Goal: Task Accomplishment & Management: Manage account settings

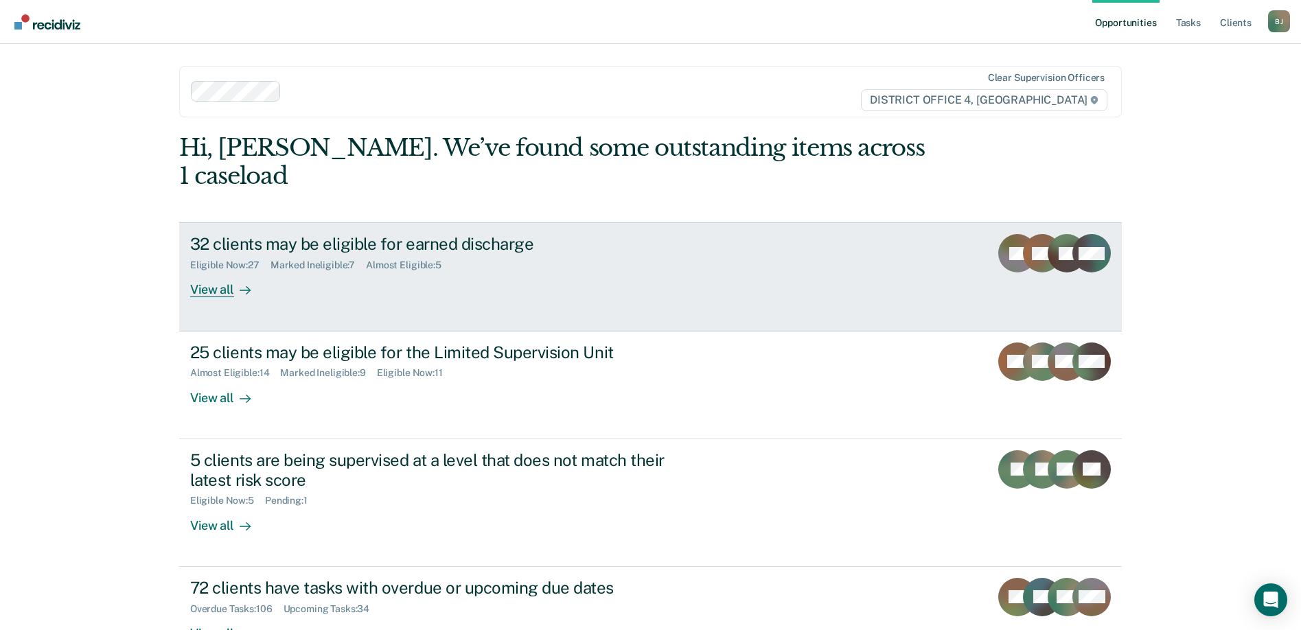
click at [195, 271] on div "View all" at bounding box center [228, 284] width 77 height 27
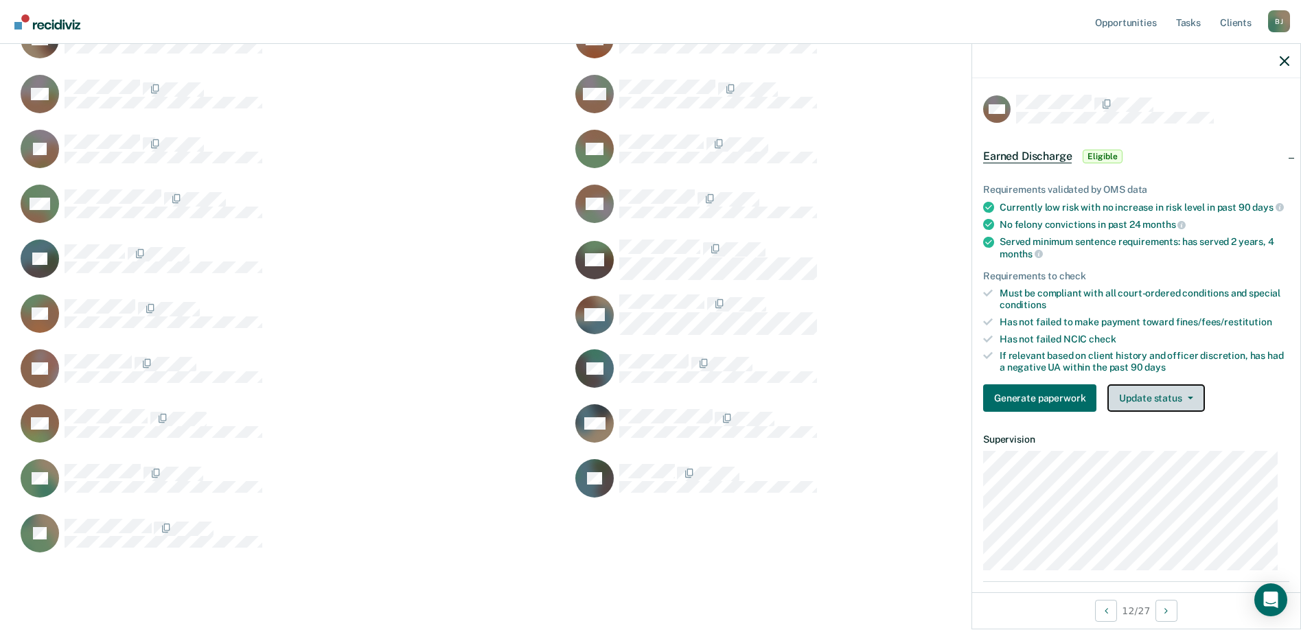
click at [1153, 411] on button "Update status" at bounding box center [1155, 397] width 97 height 27
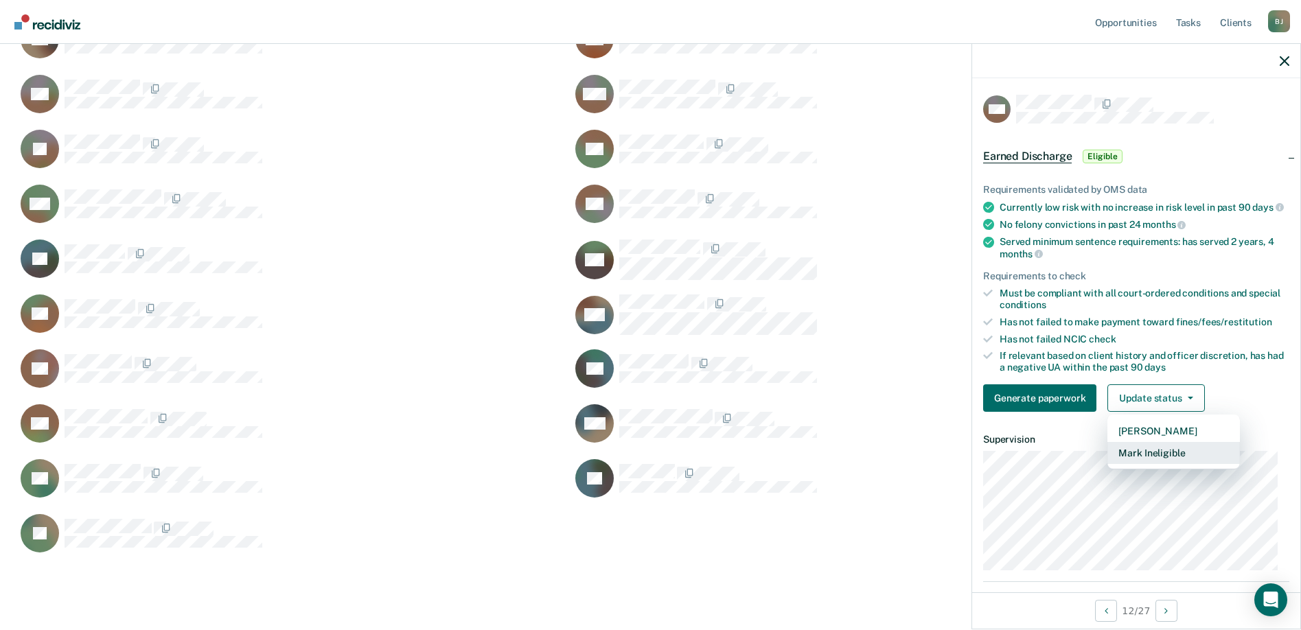
click at [1146, 464] on button "Mark Ineligible" at bounding box center [1173, 453] width 132 height 22
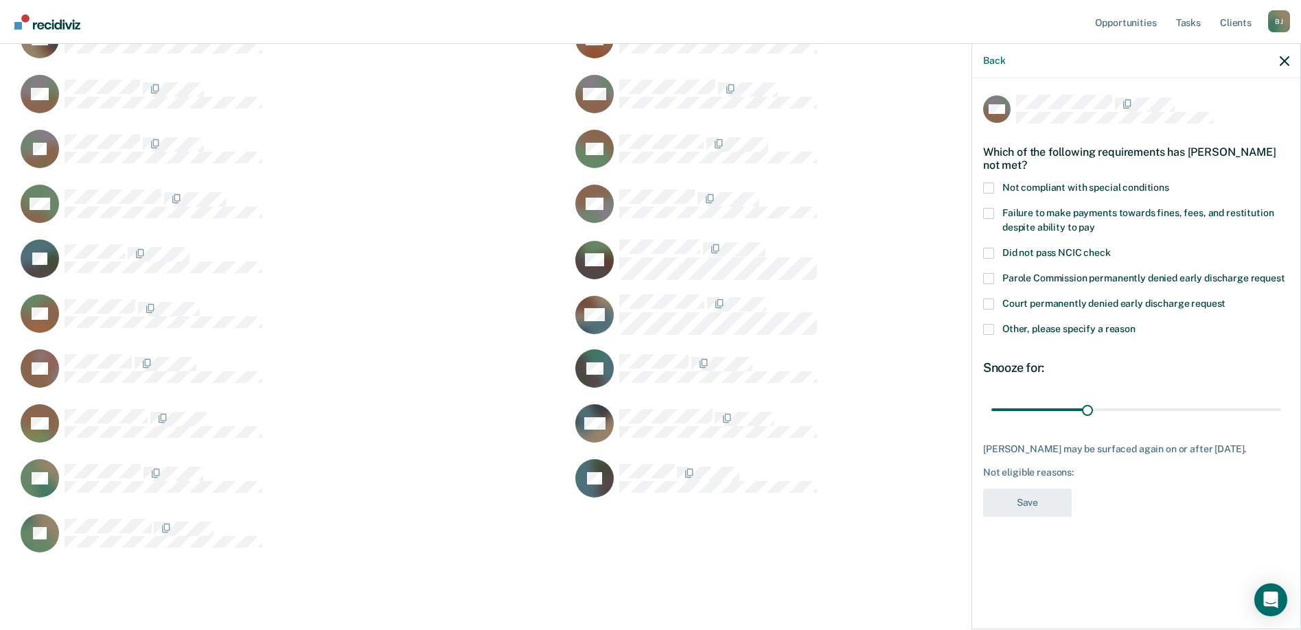
click at [991, 325] on span at bounding box center [988, 329] width 11 height 11
click at [1135, 324] on input "Other, please specify a reason" at bounding box center [1135, 324] width 0 height 0
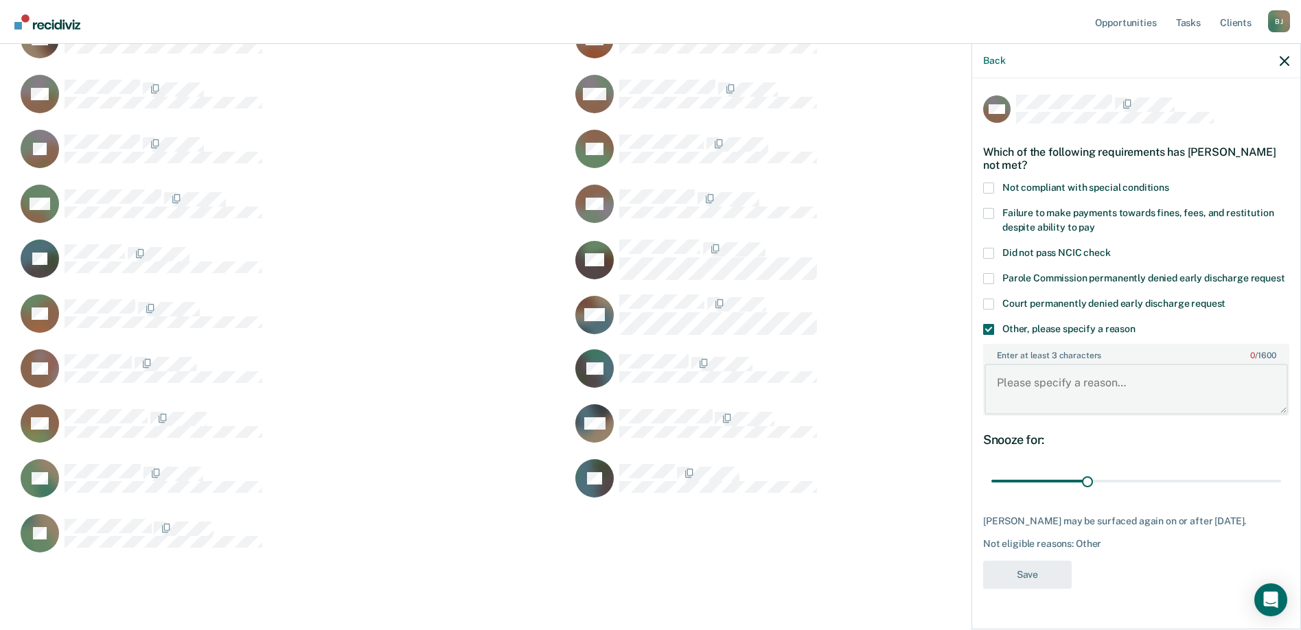
click at [1009, 382] on textarea "Enter at least 3 characters 0 / 1600" at bounding box center [1135, 389] width 303 height 51
type textarea "recent mental health inpatient stay"
type input "90"
click at [1275, 478] on input "range" at bounding box center [1136, 482] width 290 height 24
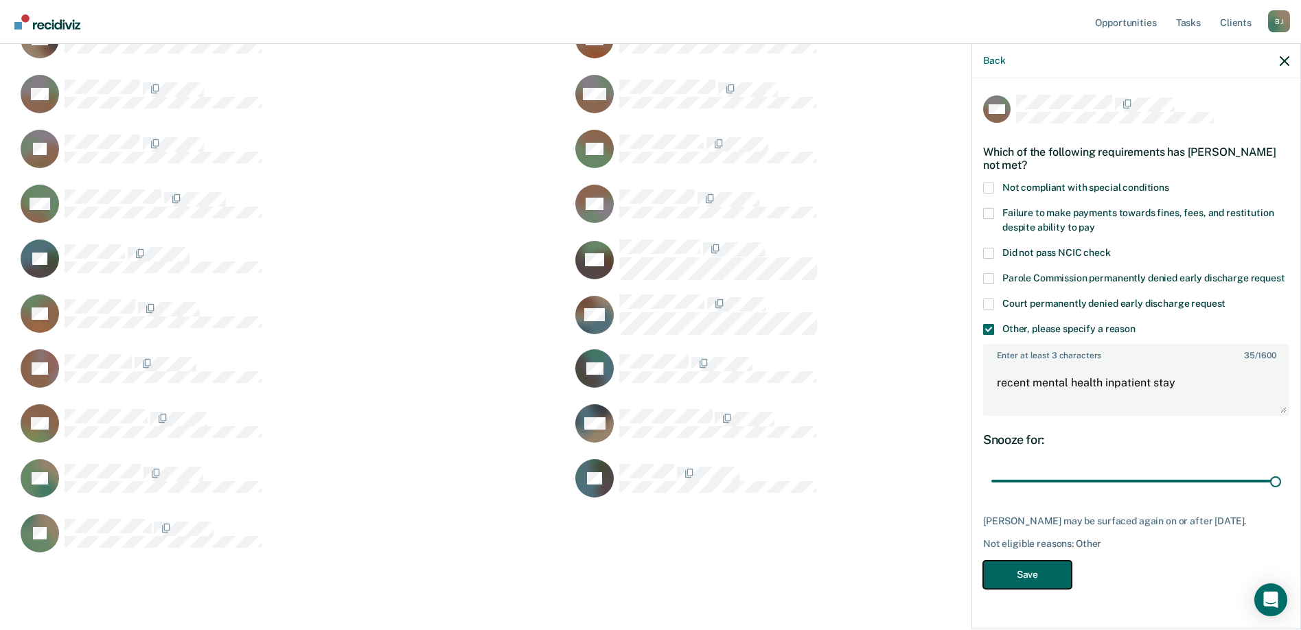
click at [1056, 581] on button "Save" at bounding box center [1027, 575] width 89 height 28
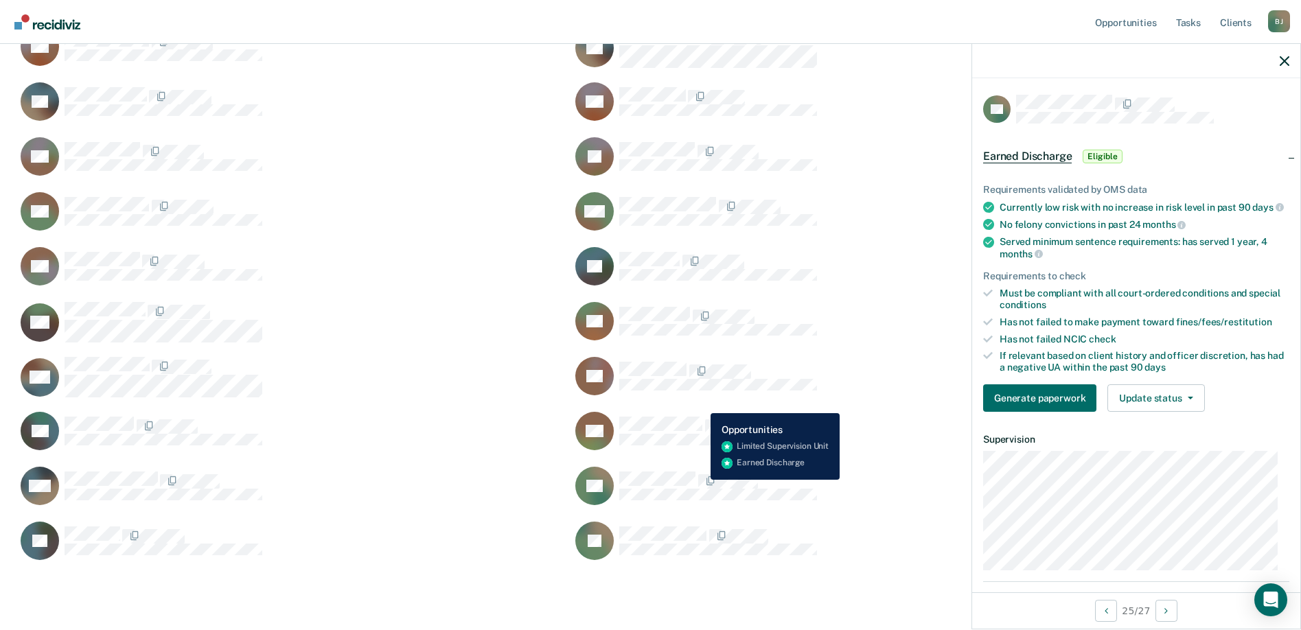
scroll to position [394, 0]
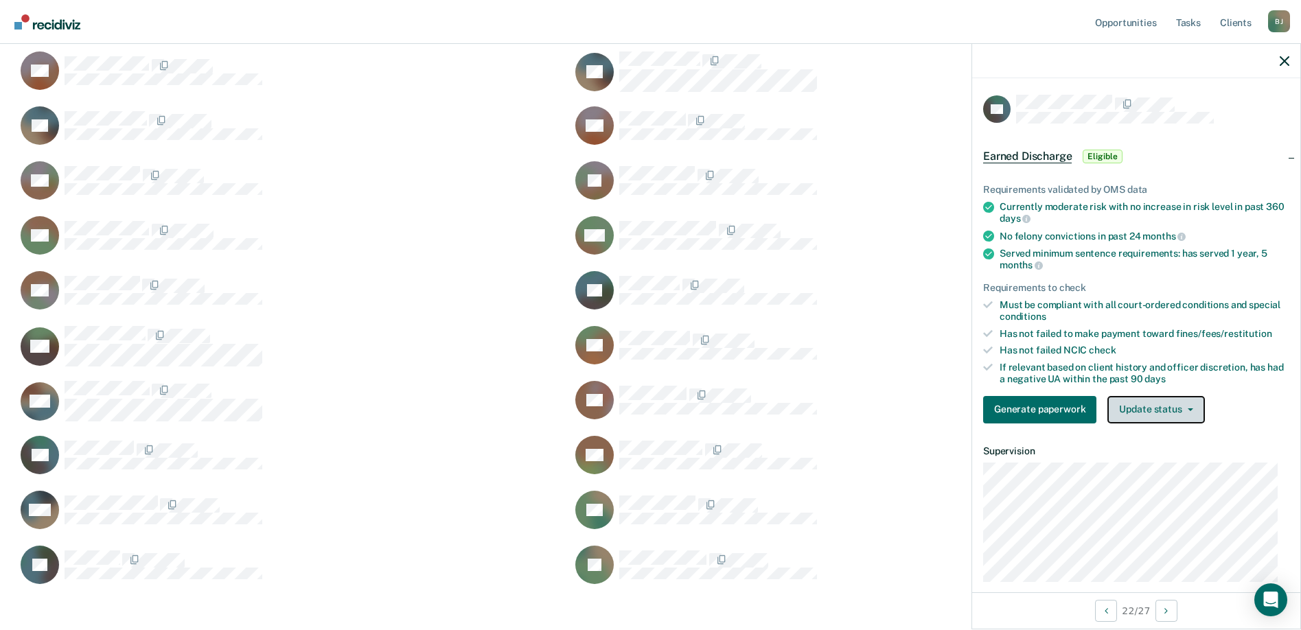
click at [1170, 411] on button "Update status" at bounding box center [1155, 409] width 97 height 27
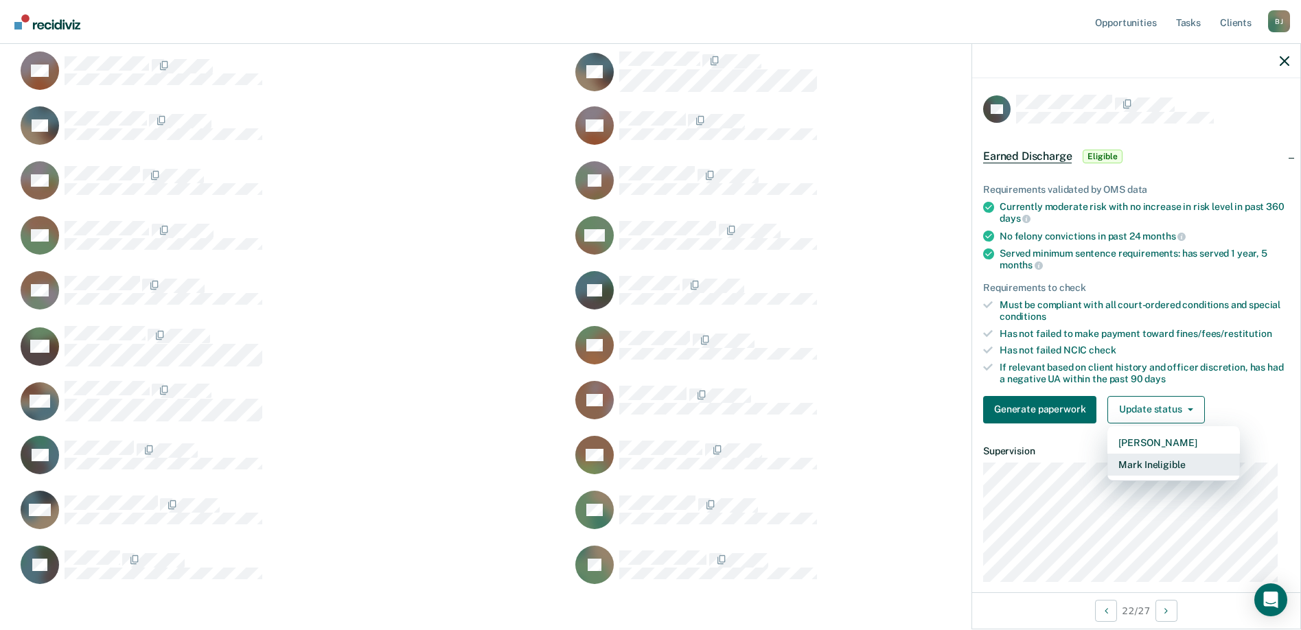
click at [1151, 461] on button "Mark Ineligible" at bounding box center [1173, 465] width 132 height 22
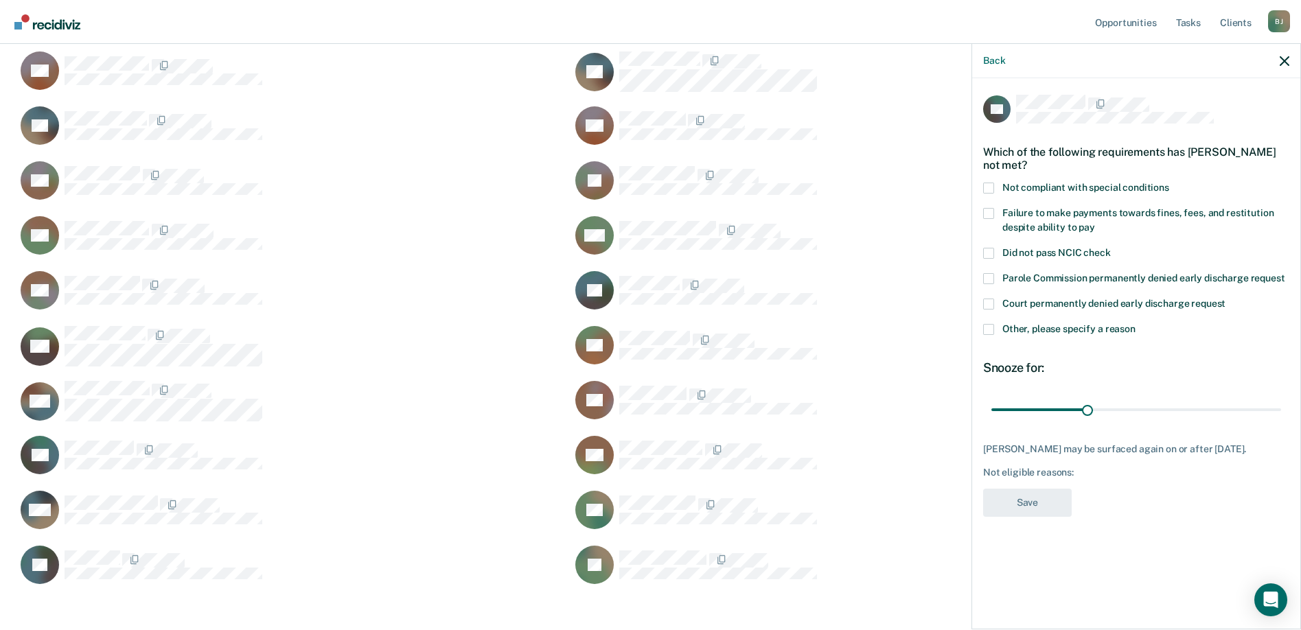
click at [986, 186] on span at bounding box center [988, 188] width 11 height 11
click at [1169, 183] on input "Not compliant with special conditions" at bounding box center [1169, 183] width 0 height 0
click at [992, 328] on span at bounding box center [988, 329] width 11 height 11
click at [1135, 324] on input "Other, please specify a reason" at bounding box center [1135, 324] width 0 height 0
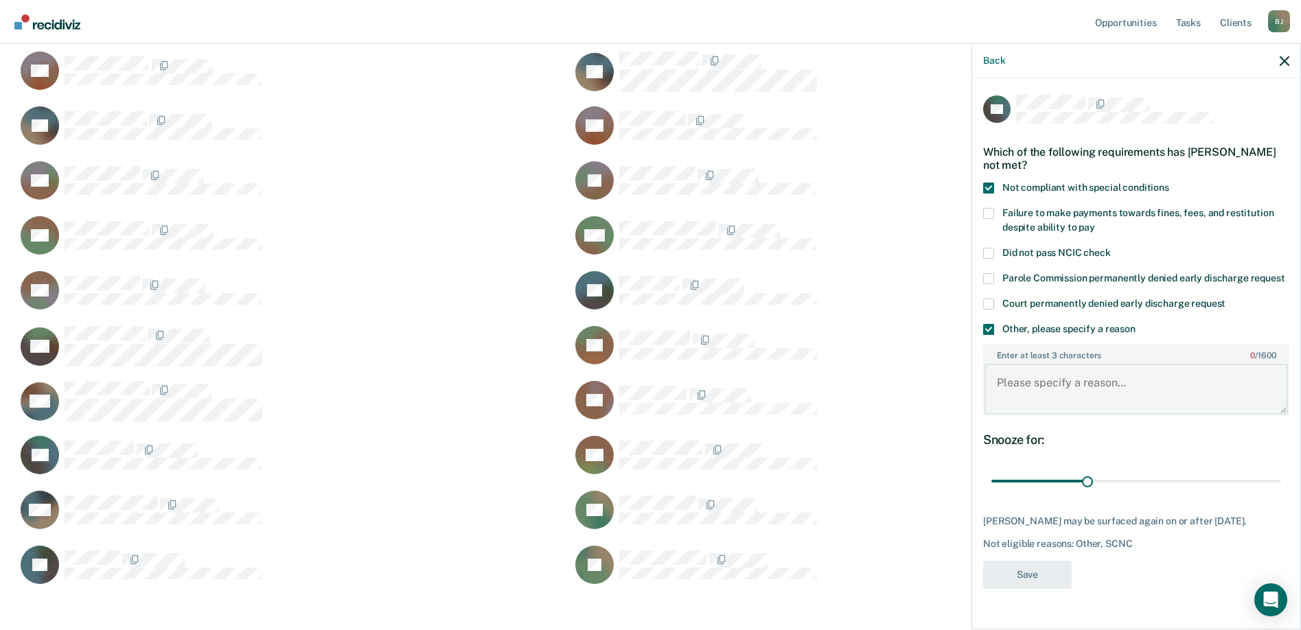
click at [1030, 391] on textarea "Enter at least 3 characters 0 / 1600" at bounding box center [1135, 389] width 303 height 51
click at [1087, 382] on textarea "active use, avoidin supervision" at bounding box center [1135, 389] width 303 height 51
type textarea "active use, avoiding supervision"
type input "90"
click at [1278, 479] on input "range" at bounding box center [1136, 482] width 290 height 24
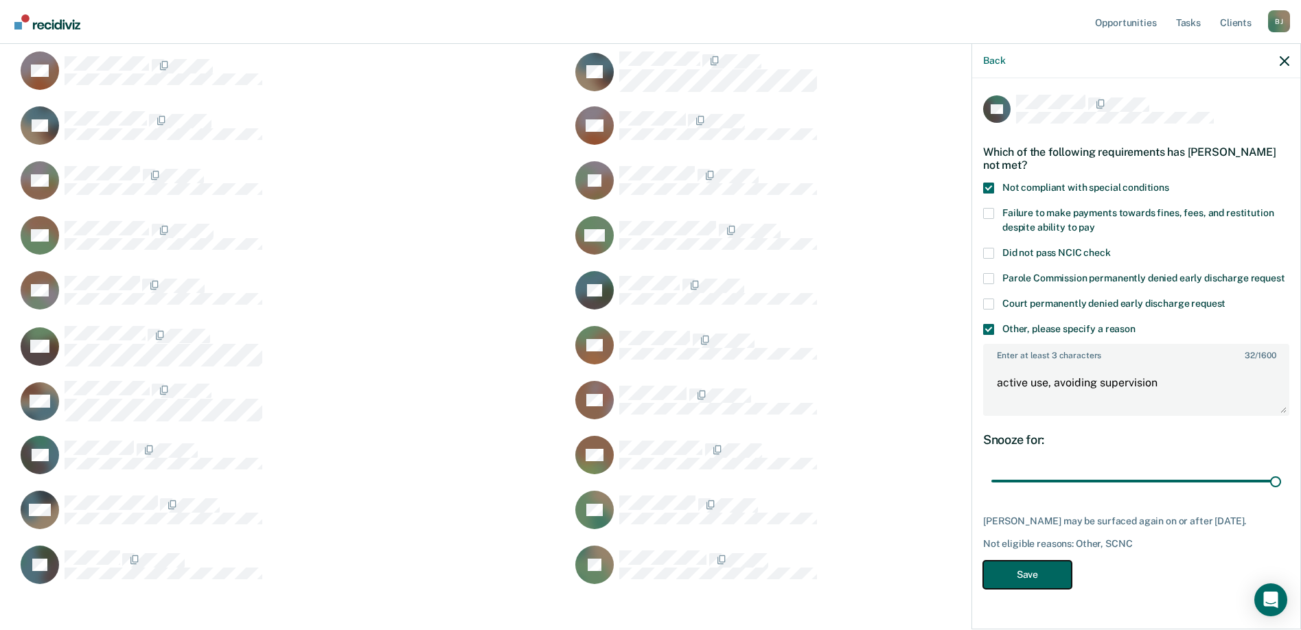
click at [1046, 570] on button "Save" at bounding box center [1027, 575] width 89 height 28
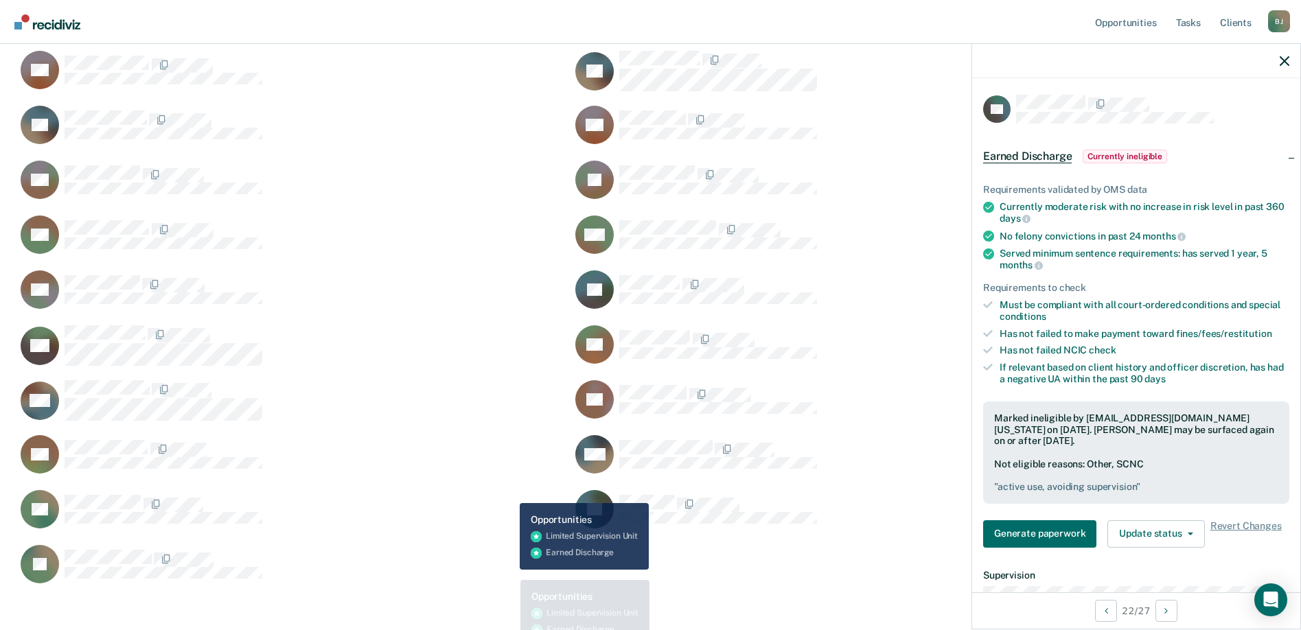
scroll to position [463, 0]
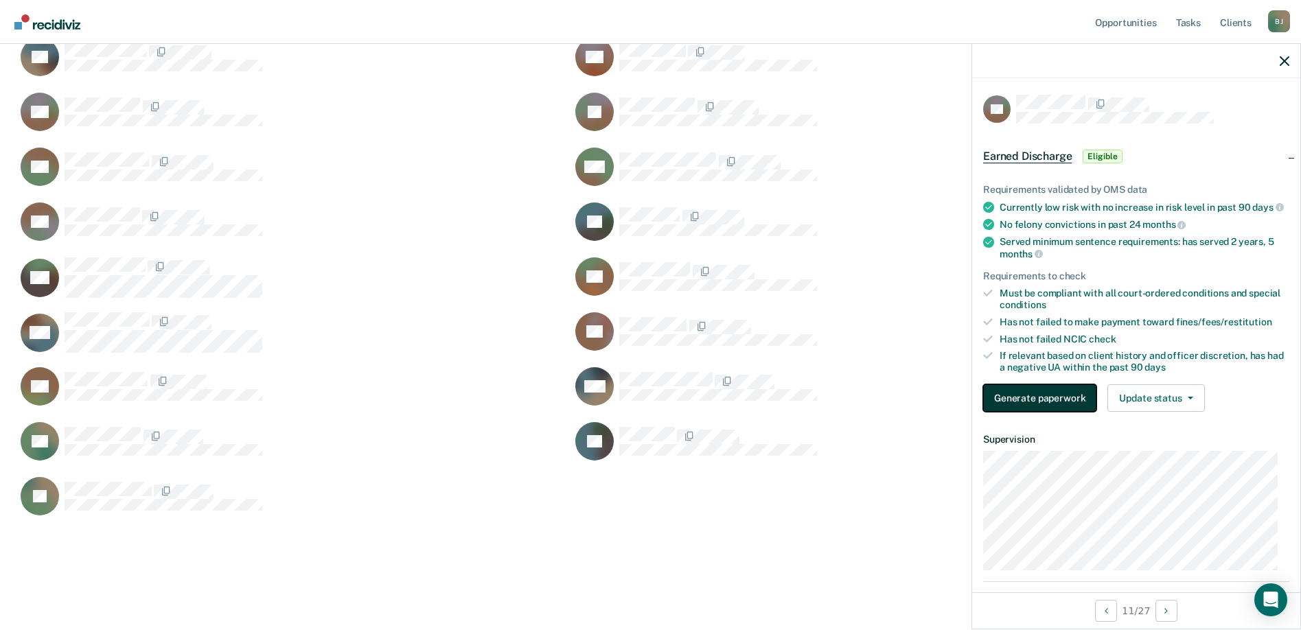
click at [1025, 408] on button "Generate paperwork" at bounding box center [1039, 397] width 113 height 27
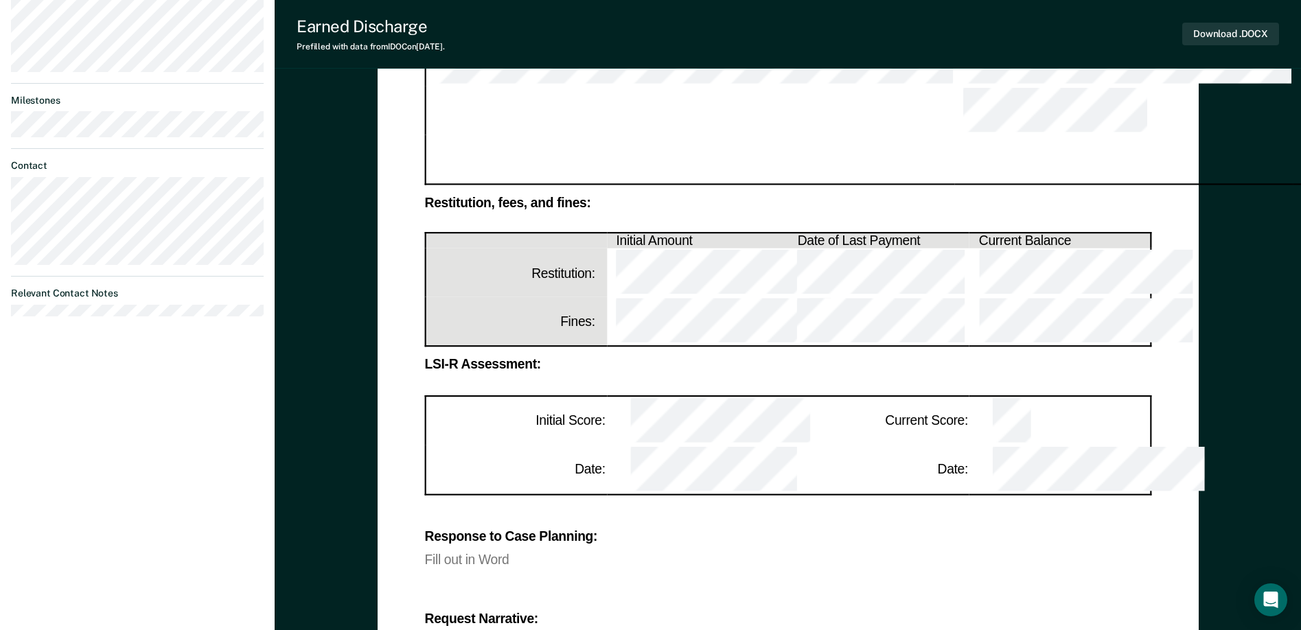
scroll to position [235, 0]
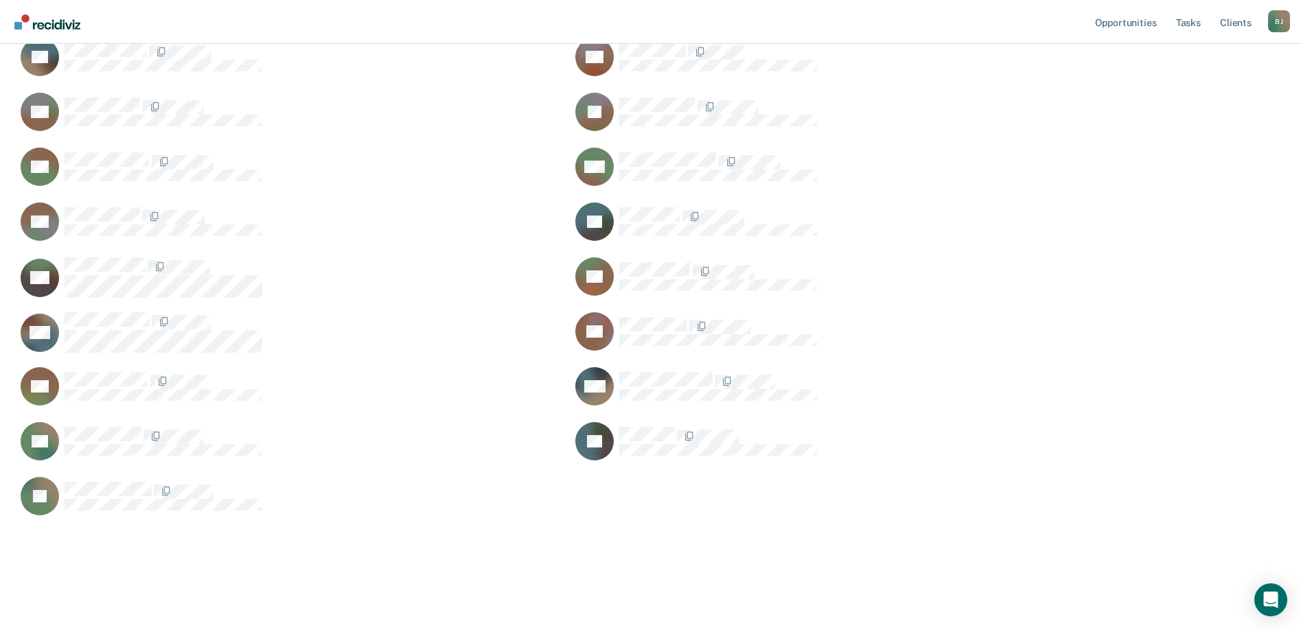
scroll to position [884, 1256]
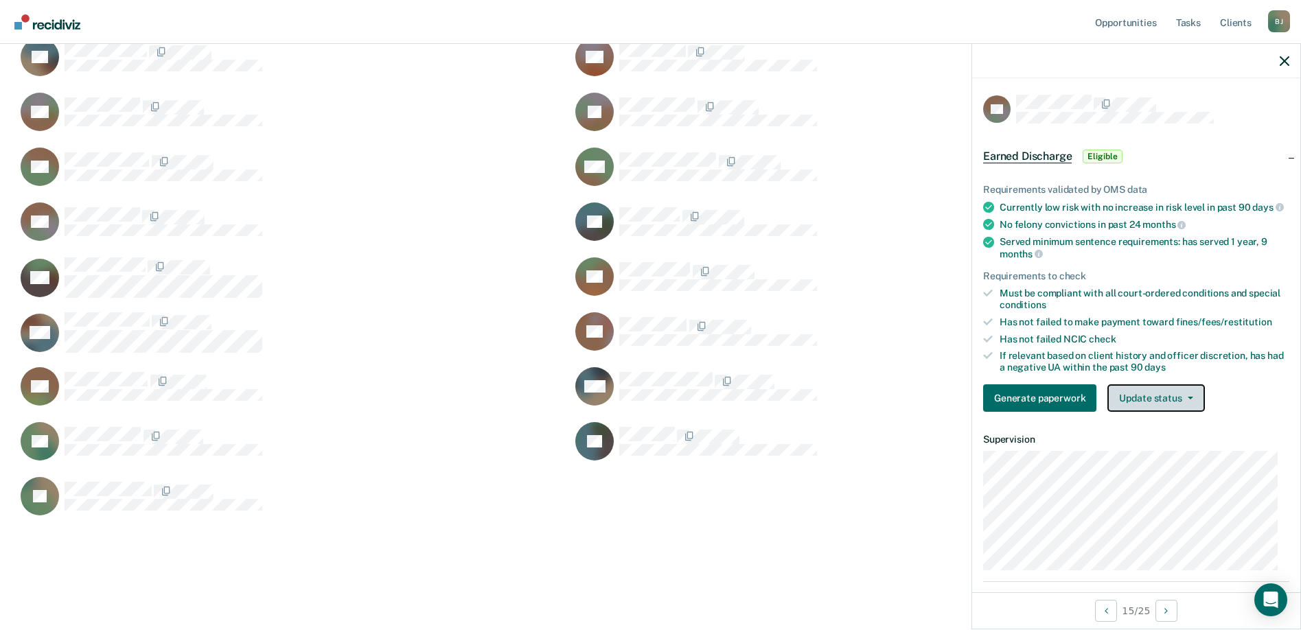
click at [1146, 402] on button "Update status" at bounding box center [1155, 397] width 97 height 27
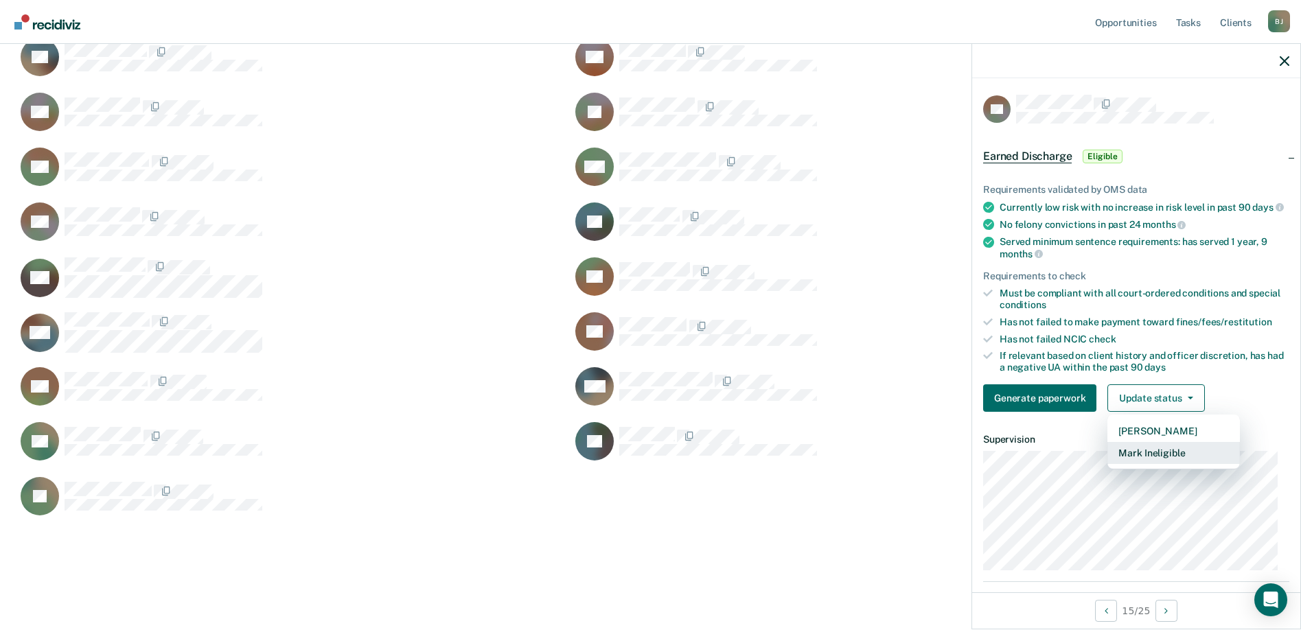
click at [1144, 460] on button "Mark Ineligible" at bounding box center [1173, 453] width 132 height 22
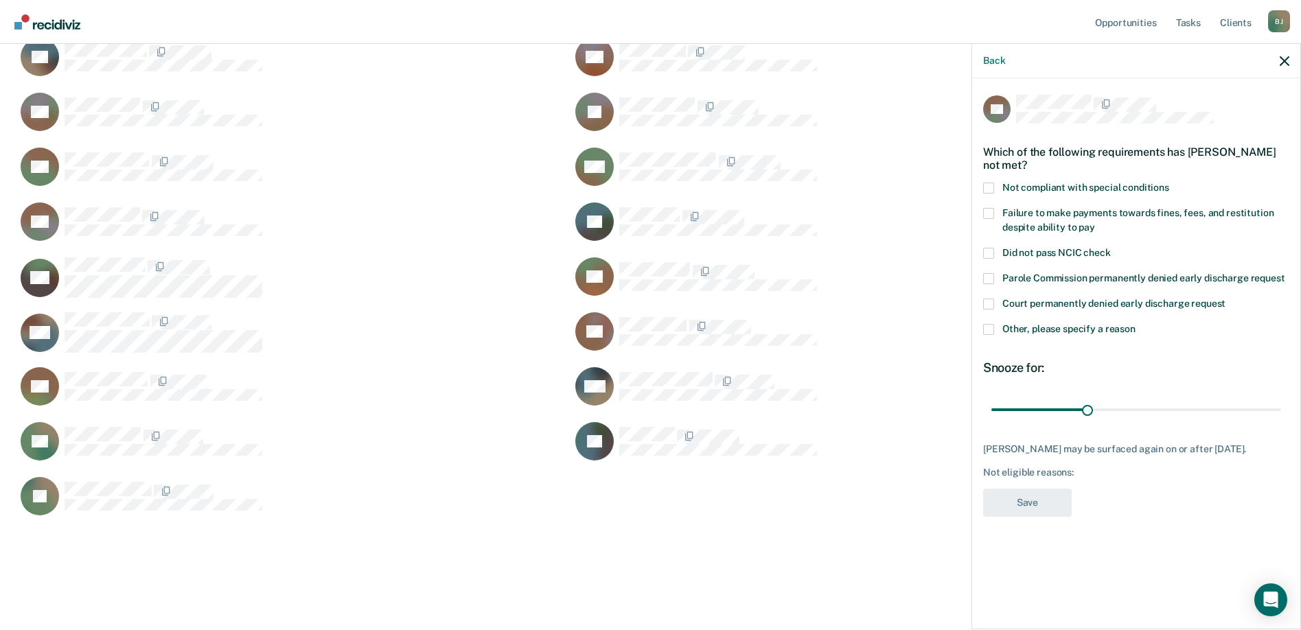
click at [990, 329] on span at bounding box center [988, 329] width 11 height 11
click at [1135, 324] on input "Other, please specify a reason" at bounding box center [1135, 324] width 0 height 0
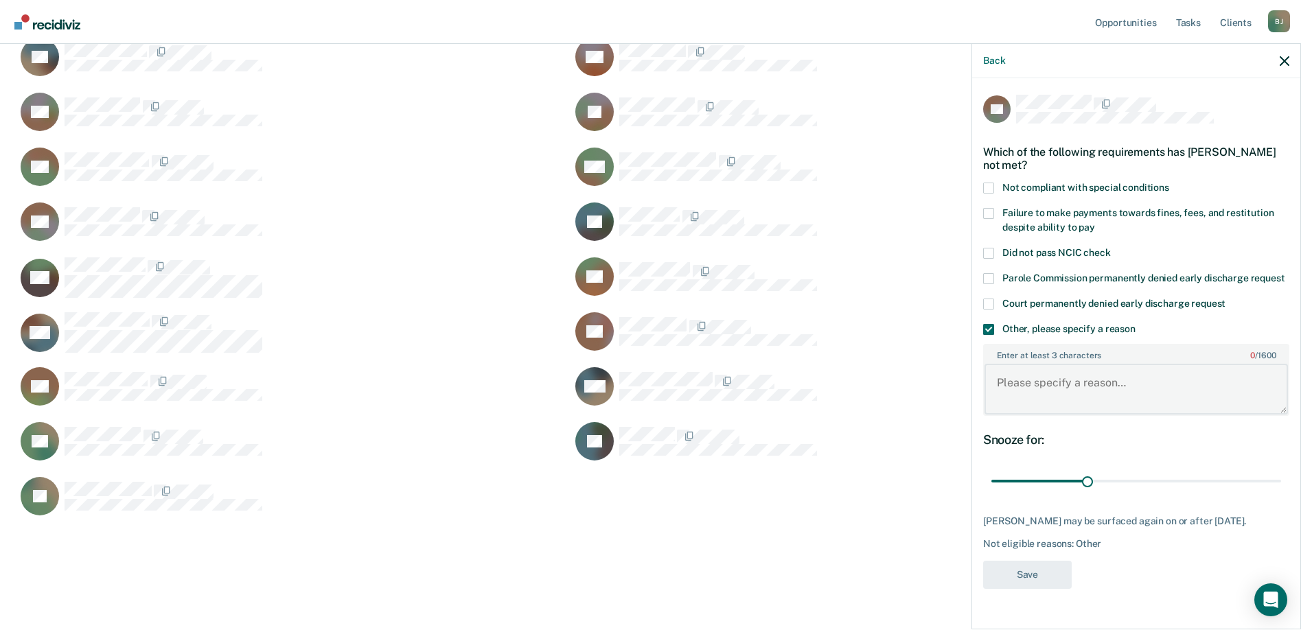
click at [1003, 384] on textarea "Enter at least 3 characters 0 / 1600" at bounding box center [1135, 389] width 303 height 51
type textarea "recent thc use"
click at [1031, 580] on button "Save" at bounding box center [1027, 575] width 89 height 28
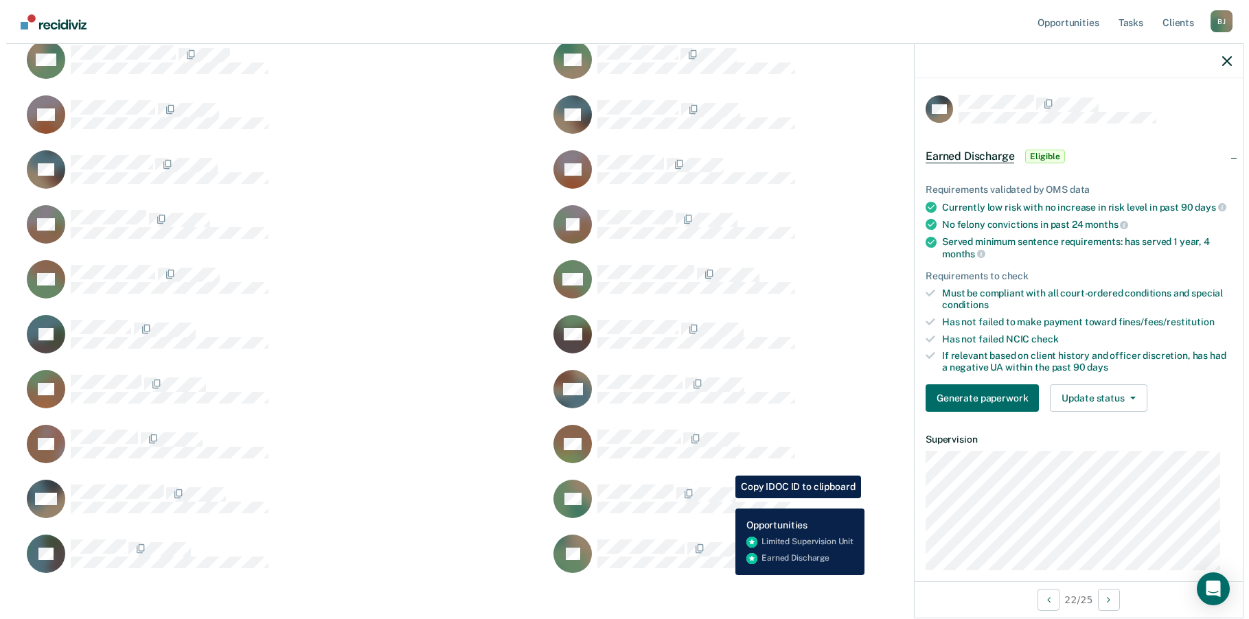
scroll to position [0, 0]
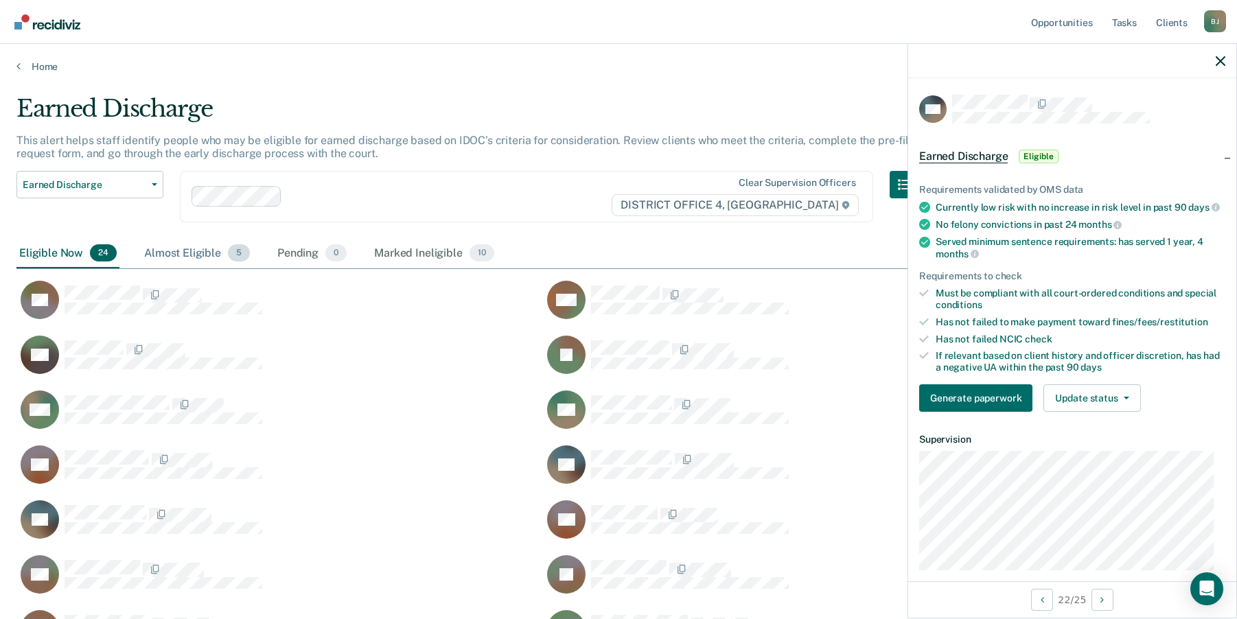
click at [196, 249] on div "Almost Eligible 5" at bounding box center [196, 254] width 111 height 30
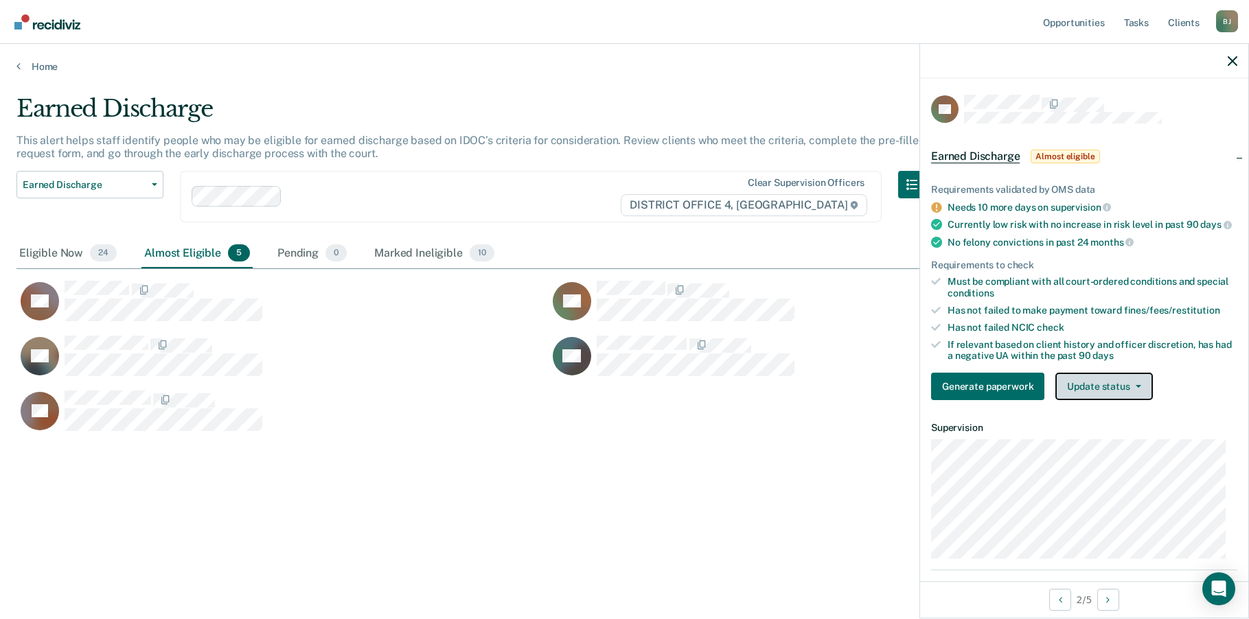
click at [1102, 400] on button "Update status" at bounding box center [1103, 386] width 97 height 27
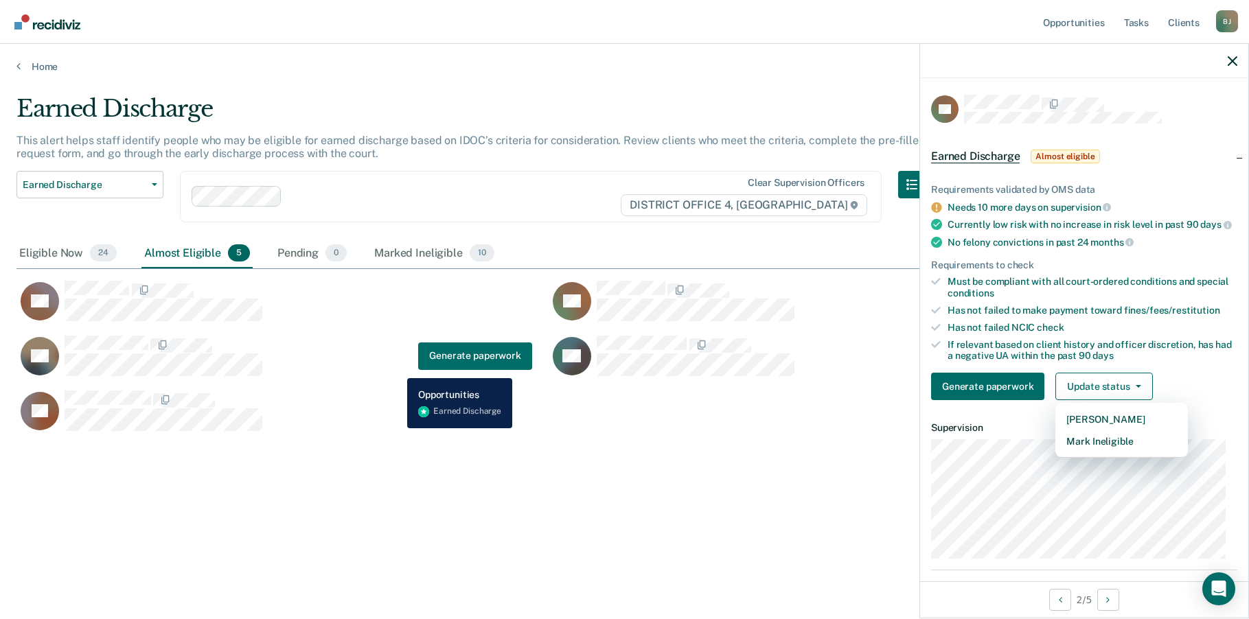
click at [397, 368] on div "GR Generate paperwork" at bounding box center [274, 356] width 516 height 42
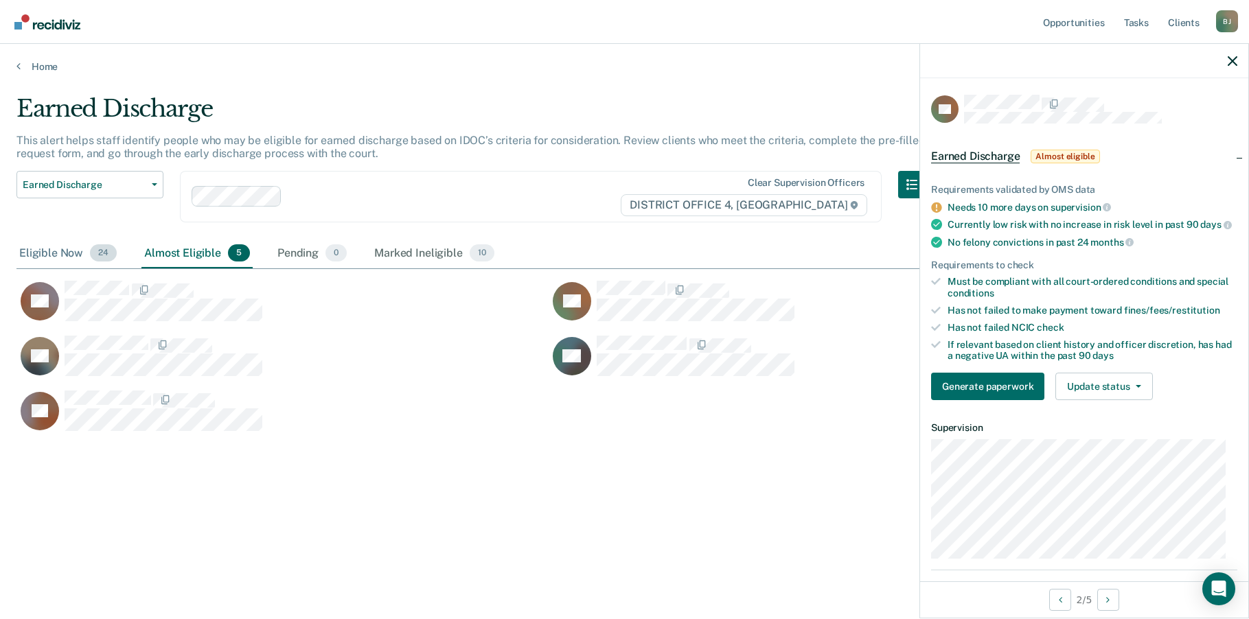
click at [51, 249] on div "Eligible Now 24" at bounding box center [67, 254] width 103 height 30
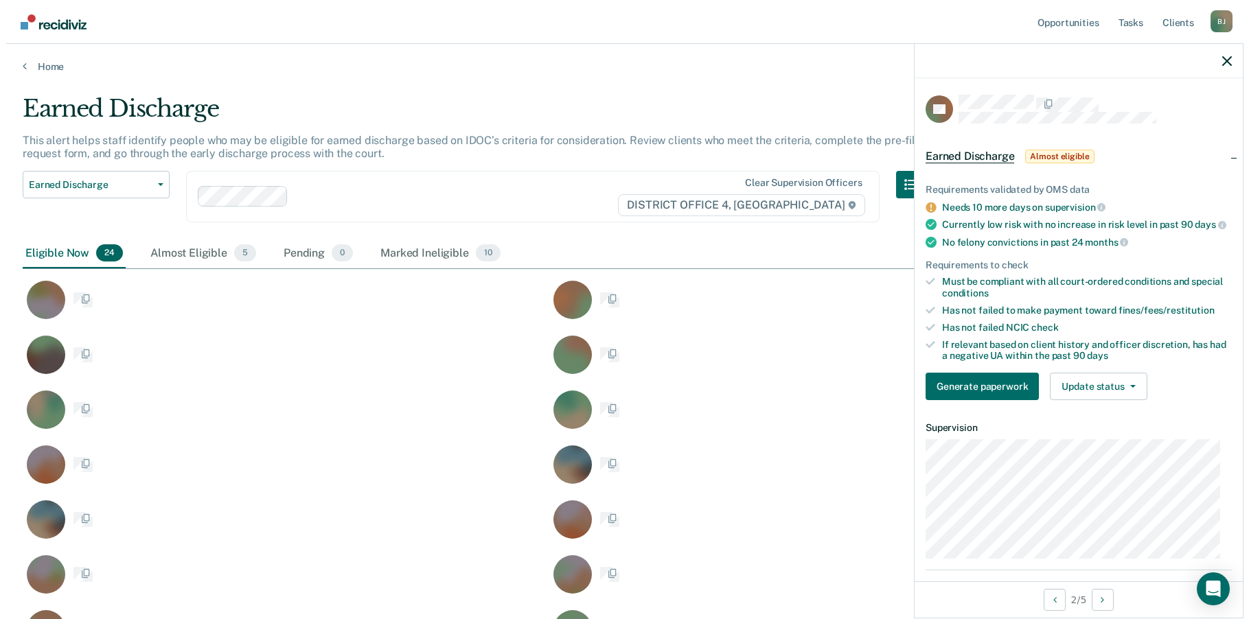
scroll to position [829, 1192]
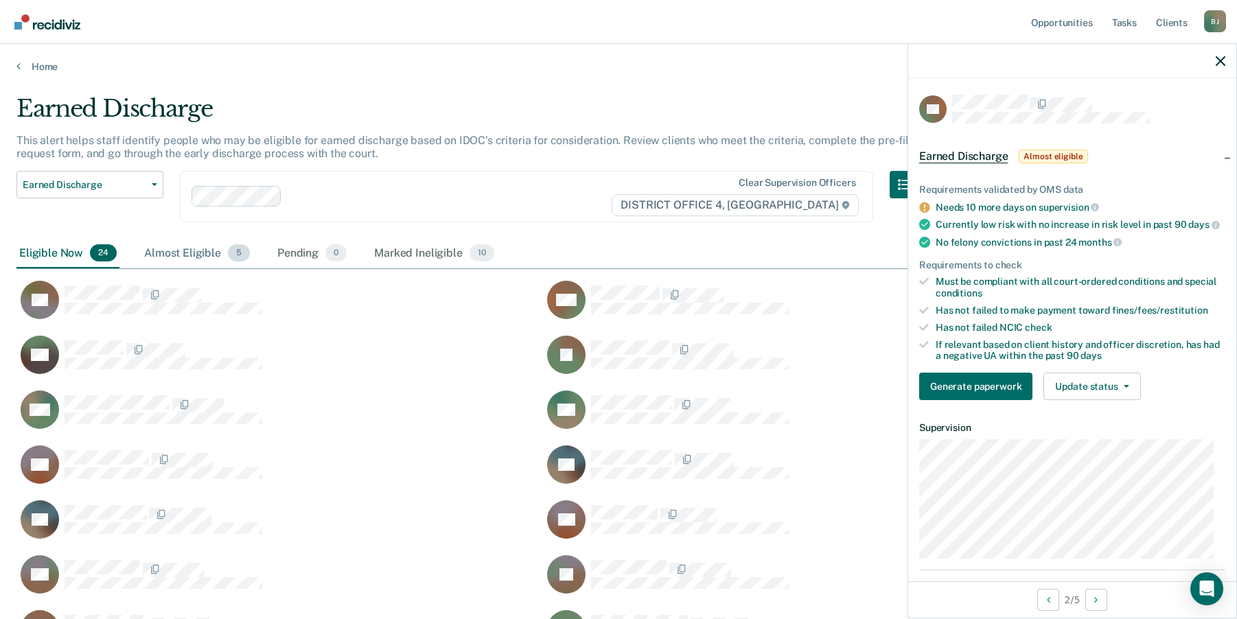
click at [185, 250] on div "Almost Eligible 5" at bounding box center [196, 254] width 111 height 30
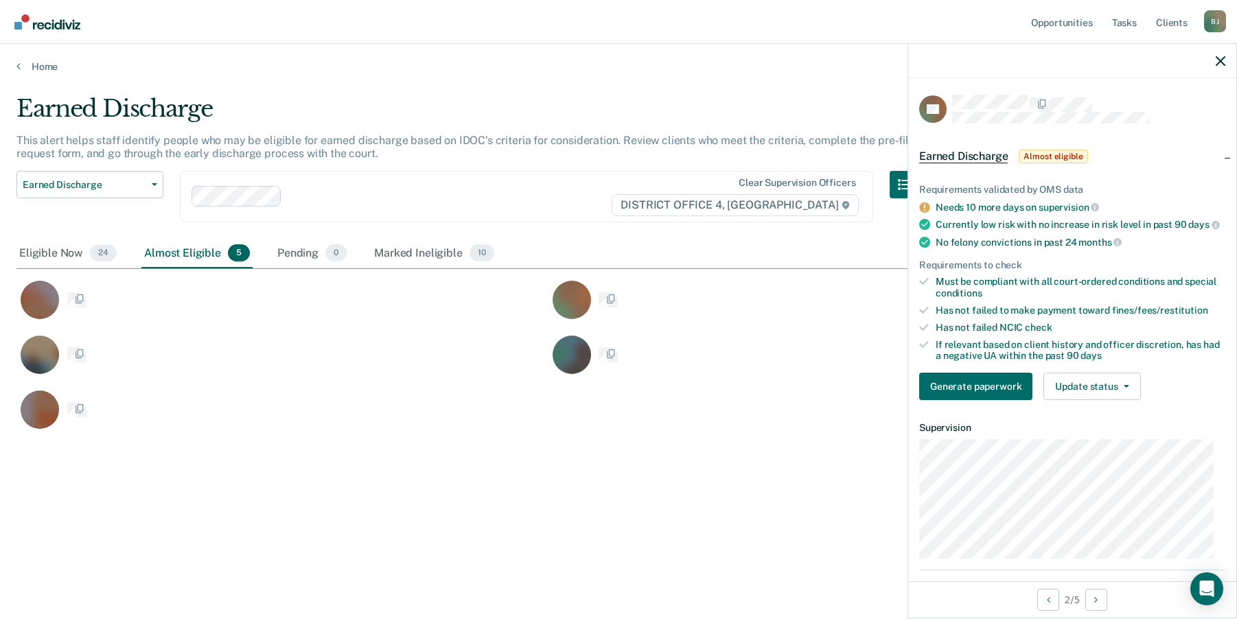
scroll to position [12, 12]
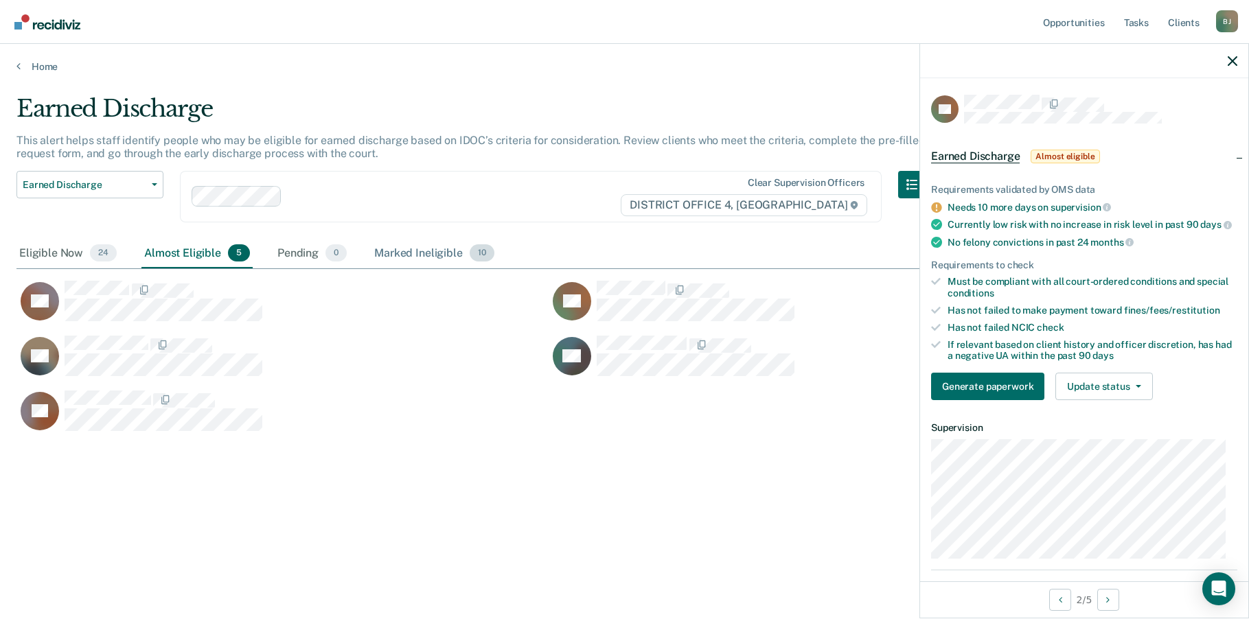
click at [408, 256] on div "Marked Ineligible 10" at bounding box center [433, 254] width 125 height 30
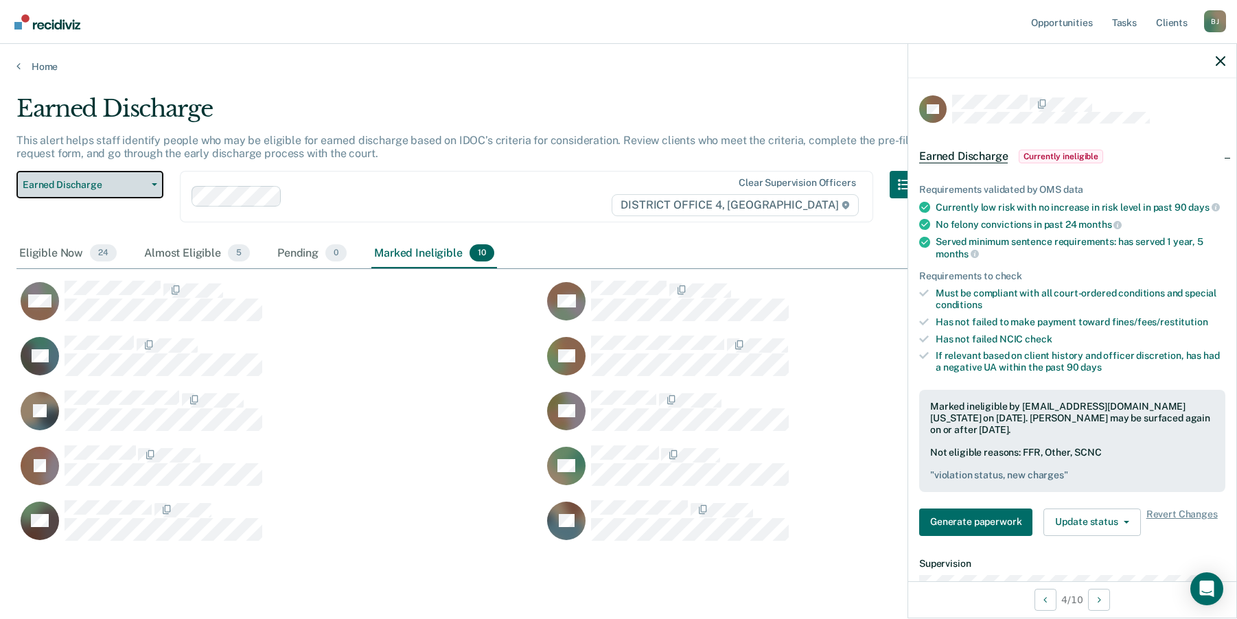
click at [154, 183] on icon "button" at bounding box center [154, 184] width 5 height 3
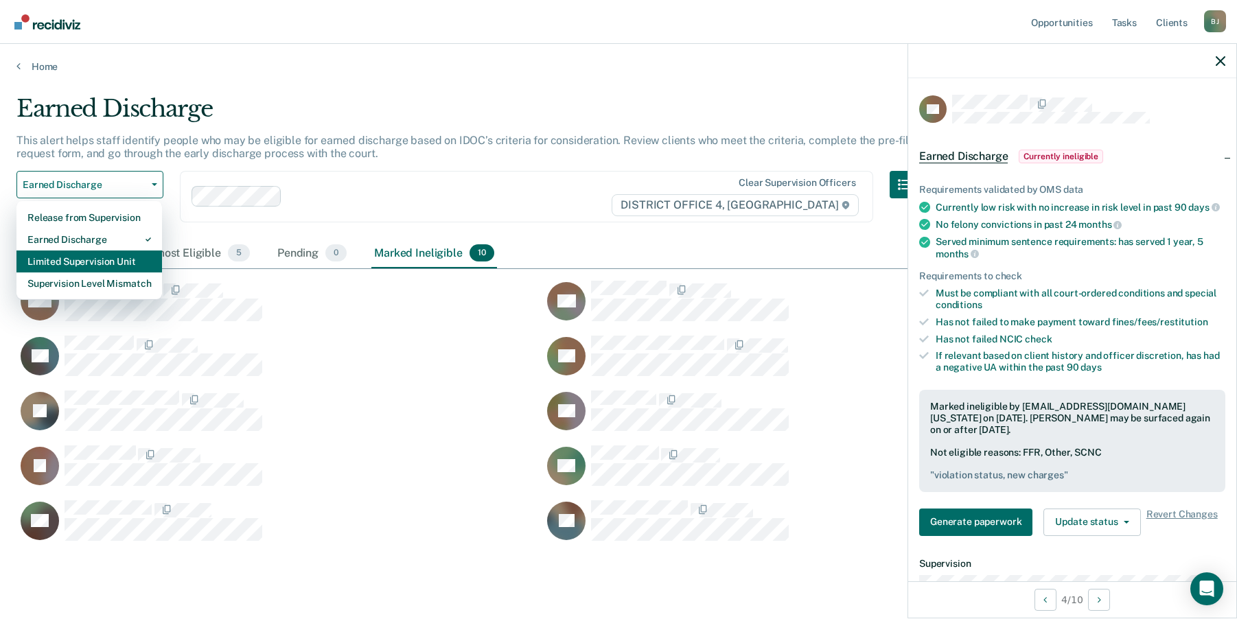
click at [111, 263] on div "Limited Supervision Unit" at bounding box center [89, 262] width 124 height 22
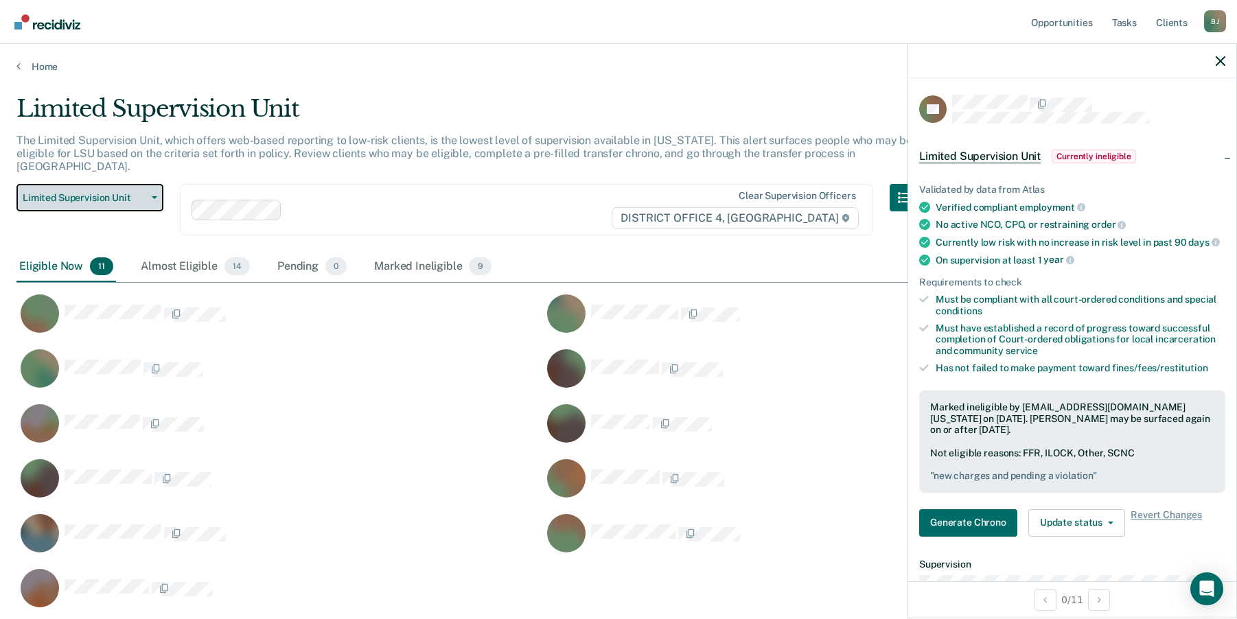
scroll to position [500, 1192]
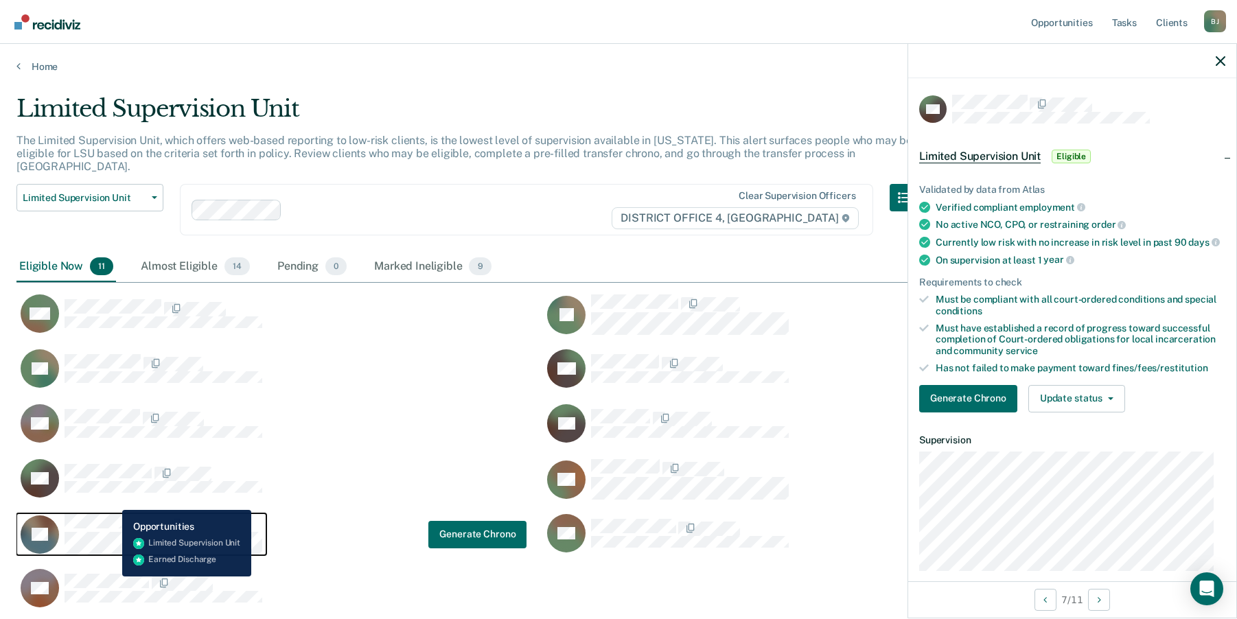
click at [112, 513] on button "EP" at bounding box center [141, 534] width 250 height 42
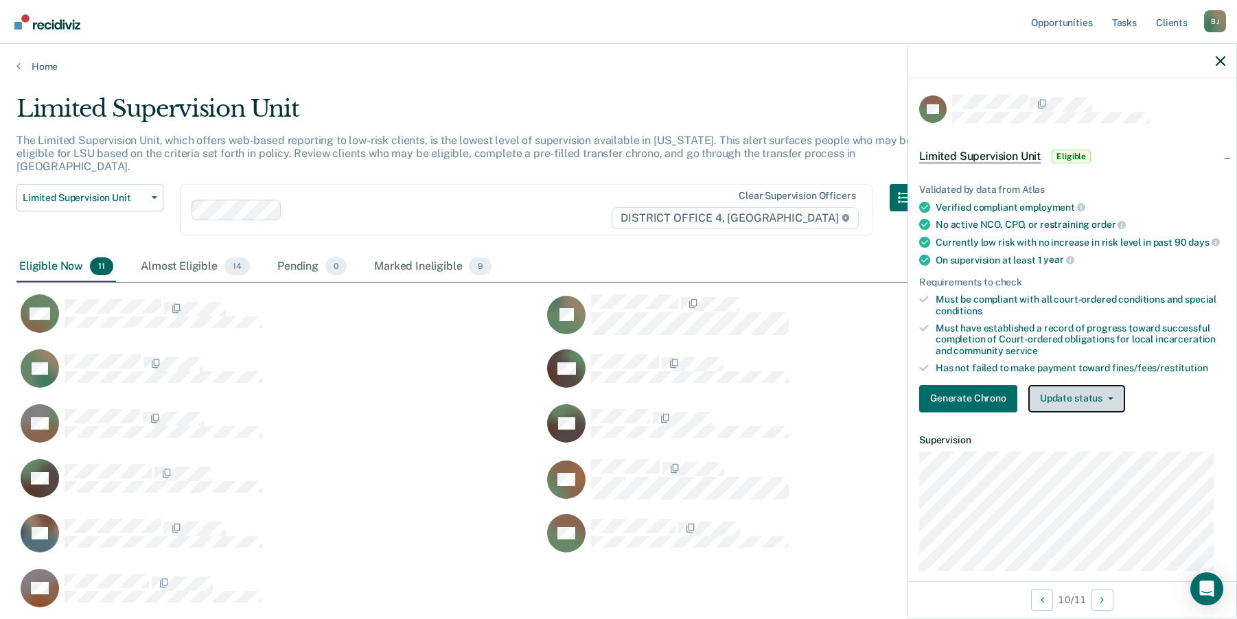
click at [1070, 407] on button "Update status" at bounding box center [1076, 398] width 97 height 27
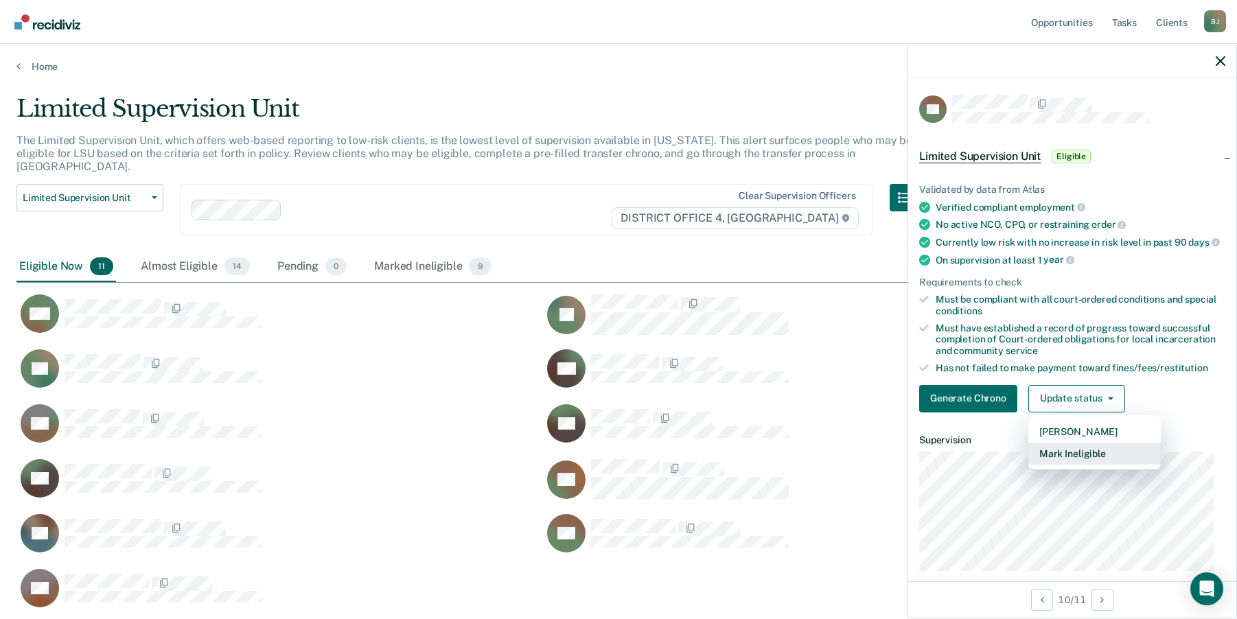
click at [1061, 462] on button "Mark Ineligible" at bounding box center [1094, 454] width 132 height 22
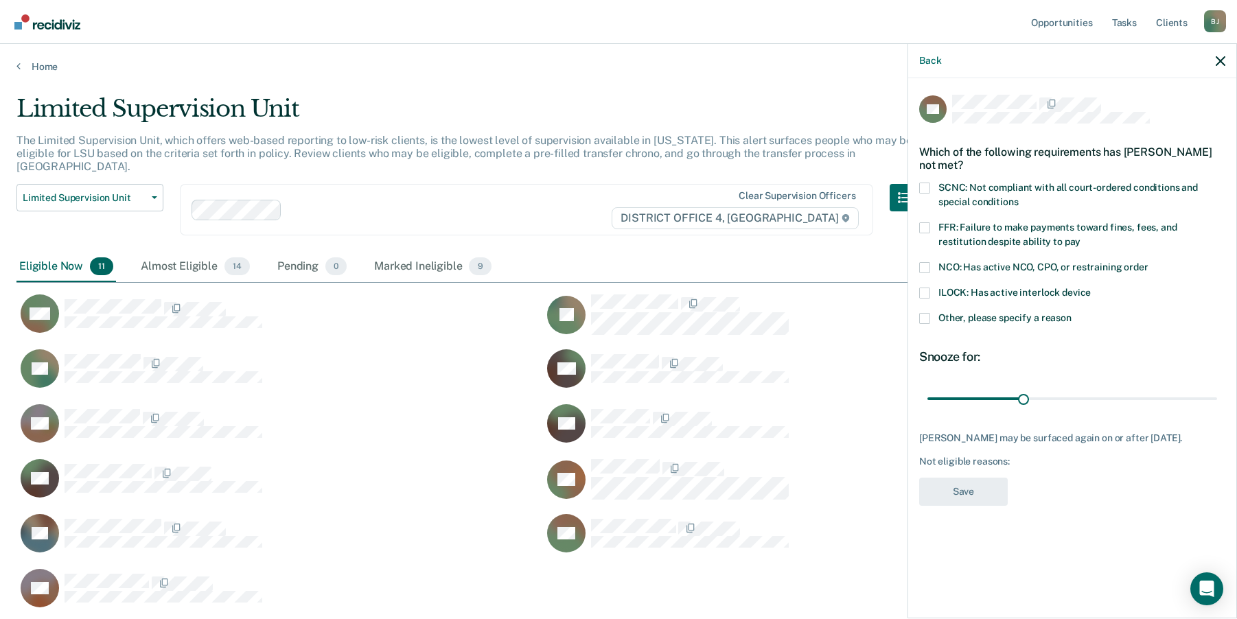
click at [925, 269] on span at bounding box center [924, 267] width 11 height 11
click at [1148, 262] on input "NCO: Has active NCO, CPO, or restraining order" at bounding box center [1148, 262] width 0 height 0
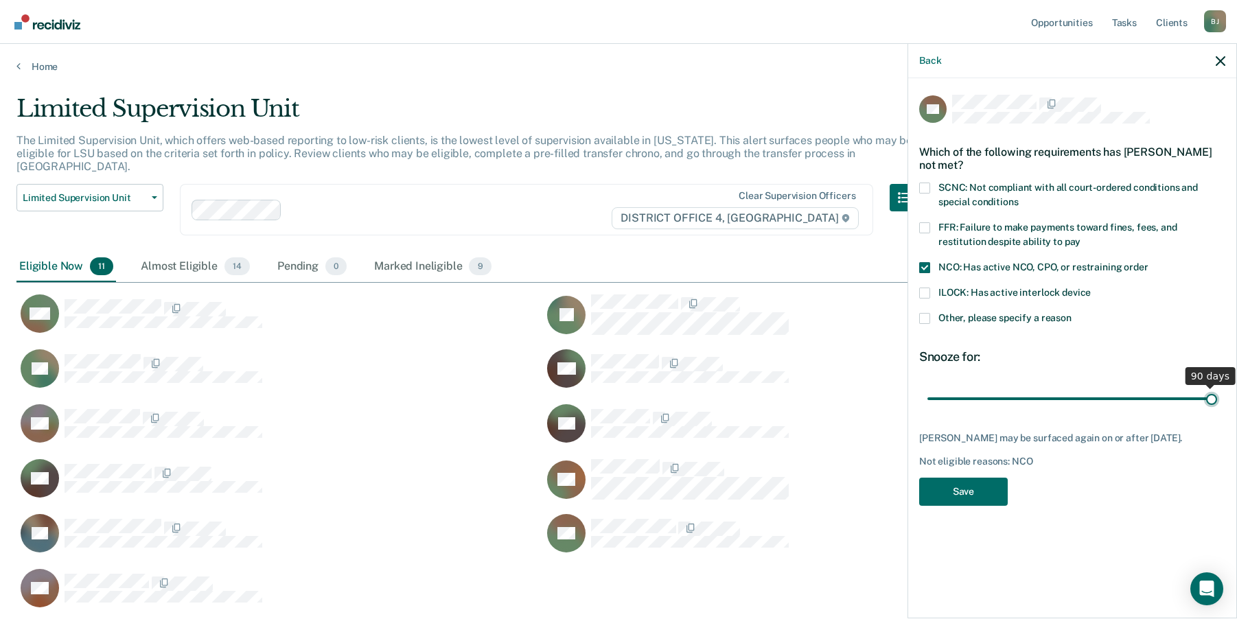
type input "90"
click at [1211, 398] on input "range" at bounding box center [1072, 398] width 290 height 24
click at [971, 498] on button "Save" at bounding box center [963, 492] width 89 height 28
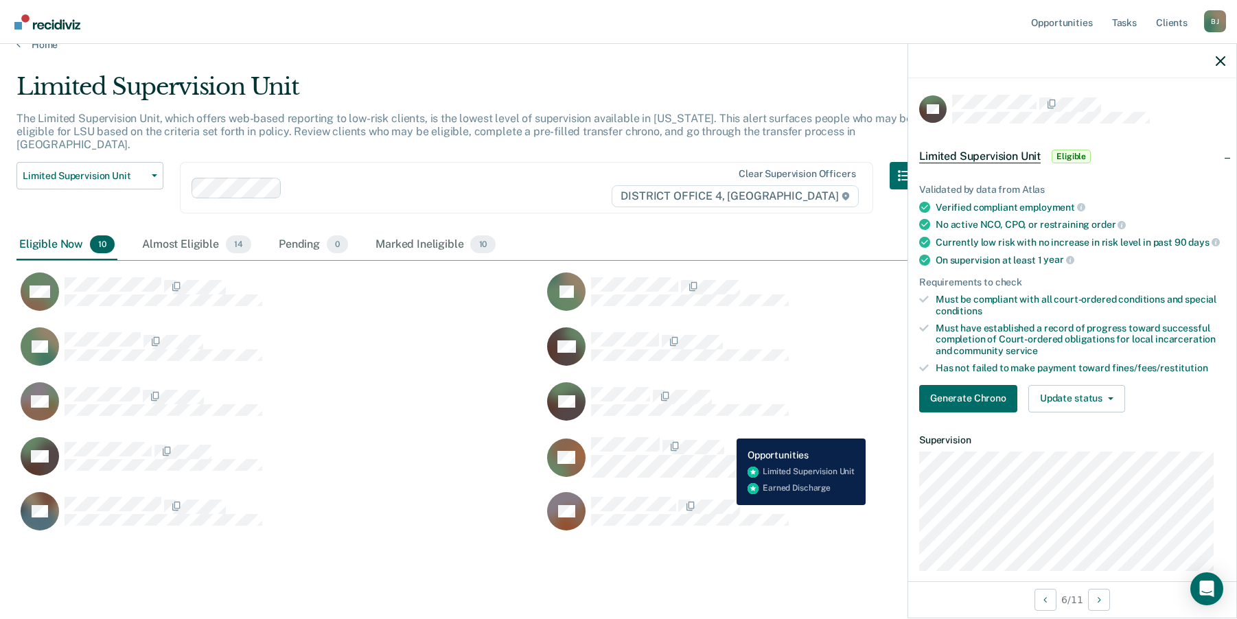
scroll to position [34, 0]
